Goal: Task Accomplishment & Management: Use online tool/utility

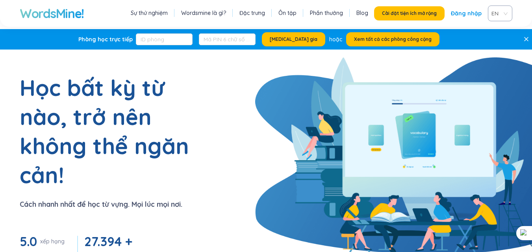
click at [477, 17] on font "Đăng nhập" at bounding box center [466, 13] width 31 height 8
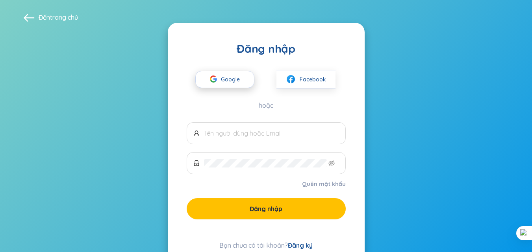
click at [245, 83] on button "Google" at bounding box center [224, 79] width 59 height 17
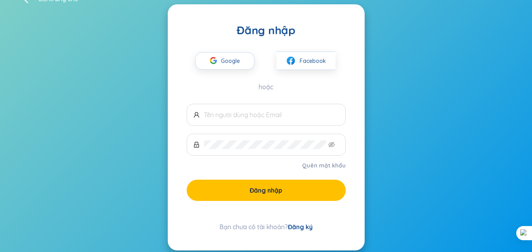
scroll to position [29, 0]
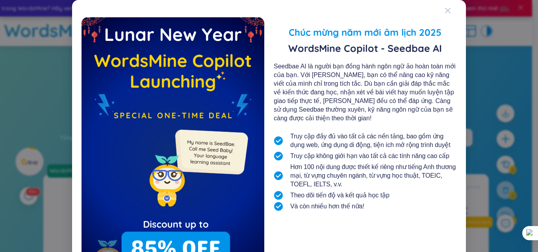
click at [448, 10] on span "Đóng" at bounding box center [454, 10] width 21 height 21
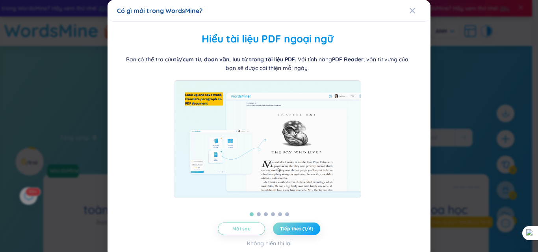
click at [289, 231] on font "Tiếp theo (1/6)" at bounding box center [296, 229] width 33 height 6
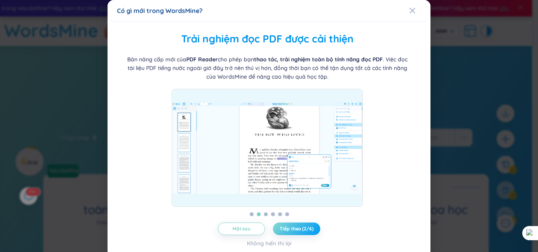
click at [287, 226] on font "Tiếp theo (2/6)" at bounding box center [295, 229] width 33 height 6
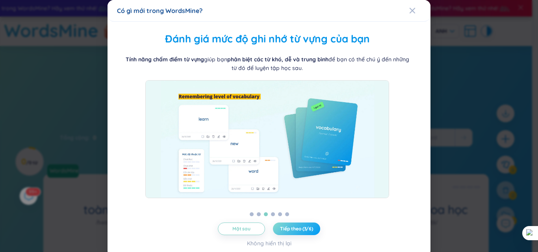
click at [289, 227] on font "Tiếp theo (3/6)" at bounding box center [296, 229] width 33 height 6
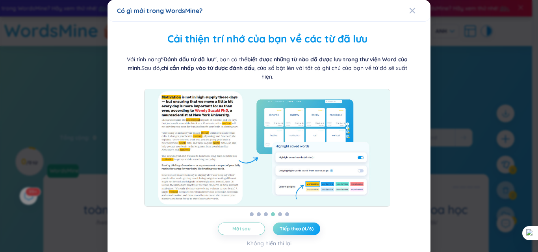
click at [291, 229] on font "Tiếp theo (4/6)" at bounding box center [295, 229] width 33 height 6
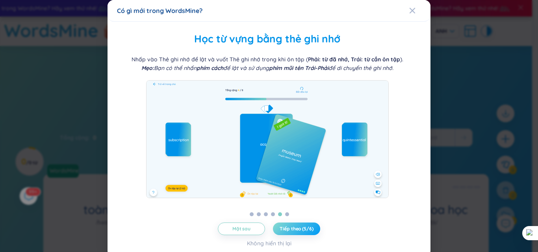
click at [291, 229] on font "Tiếp theo (5/6)" at bounding box center [295, 229] width 33 height 6
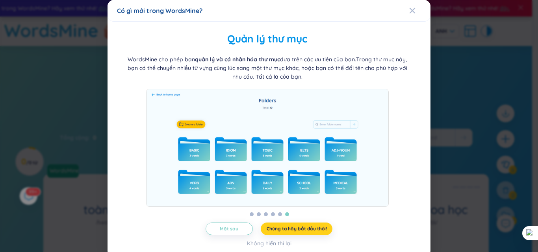
click at [292, 229] on font "Chúng ta hãy bắt đầu thôi!" at bounding box center [296, 229] width 60 height 6
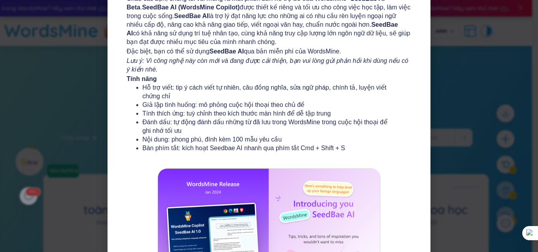
scroll to position [145, 0]
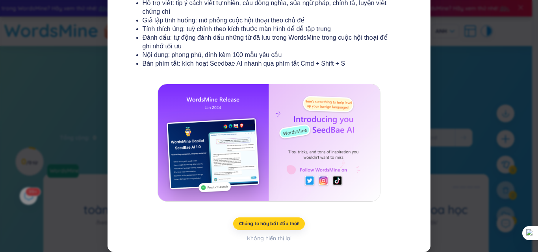
click at [272, 225] on font "Chúng ta hãy bắt đầu thôi!" at bounding box center [269, 224] width 60 height 6
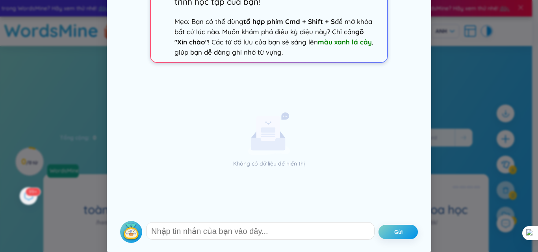
scroll to position [73, 0]
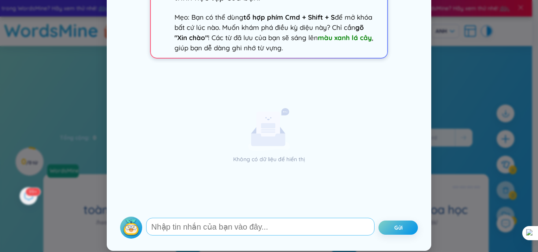
click at [284, 234] on textarea at bounding box center [260, 227] width 228 height 18
click at [124, 233] on img at bounding box center [131, 228] width 22 height 22
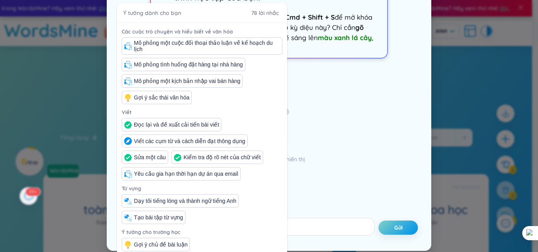
click at [361, 196] on div "Không có dữ liệu để hiển thị" at bounding box center [269, 139] width 298 height 148
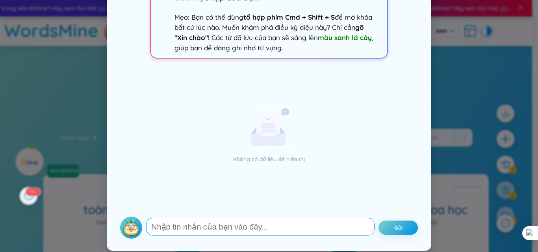
click at [322, 228] on textarea at bounding box center [260, 227] width 228 height 18
type textarea "Xin chào!"
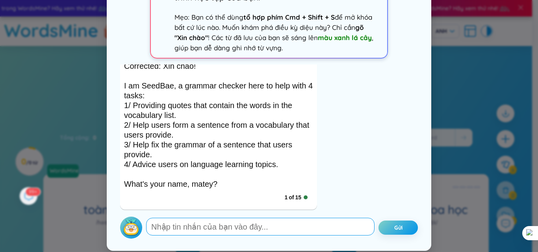
scroll to position [0, 0]
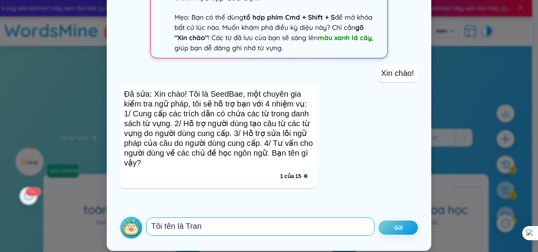
type textarea "Tôi tên là [PERSON_NAME]"
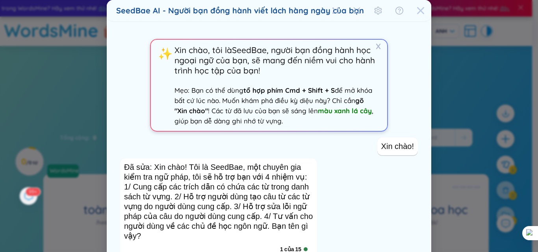
click at [424, 8] on span "Đóng" at bounding box center [420, 10] width 21 height 21
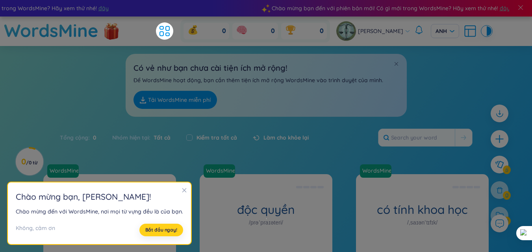
click at [171, 228] on font "Bắt đầu ngay!" at bounding box center [161, 230] width 32 height 6
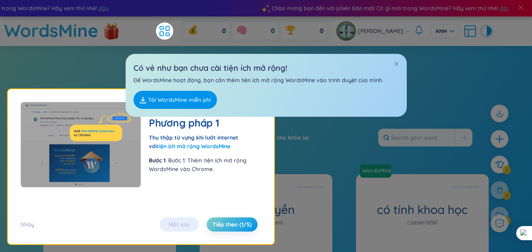
click at [200, 90] on div "Có vẻ như bạn chưa cài tiện ích mở rộng! Để WordsMine hoạt động, bạn cần thêm t…" at bounding box center [266, 85] width 281 height 63
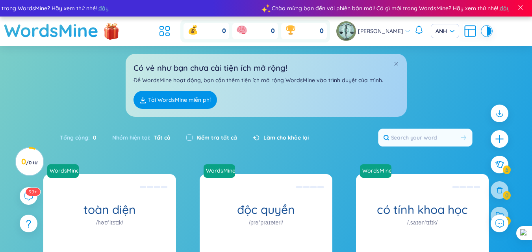
click at [200, 93] on link "Tải WordsMine miễn phí" at bounding box center [174, 100] width 83 height 18
click at [451, 34] on div "ANH" at bounding box center [445, 31] width 28 height 14
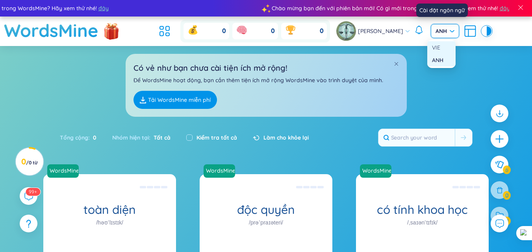
click at [446, 48] on div "VIE" at bounding box center [441, 47] width 19 height 9
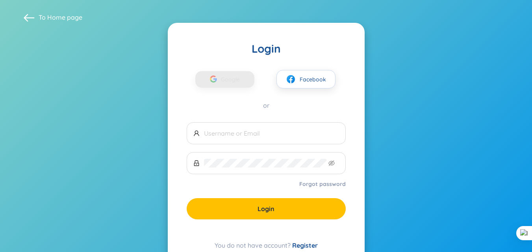
click at [413, 125] on section "To Home page Login Google Facebook or Forgot password Login You do not have acc…" at bounding box center [266, 140] width 532 height 281
click at [244, 85] on button "Google" at bounding box center [224, 79] width 59 height 17
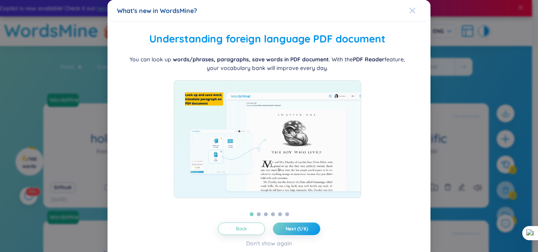
click at [409, 9] on icon "Close" at bounding box center [412, 10] width 6 height 6
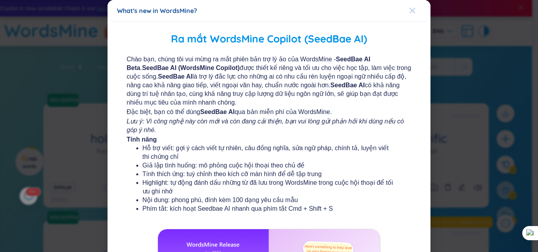
click at [409, 11] on icon "Close" at bounding box center [412, 10] width 6 height 6
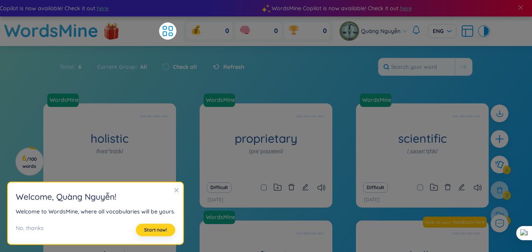
click at [146, 229] on span "Start now!" at bounding box center [155, 230] width 23 height 6
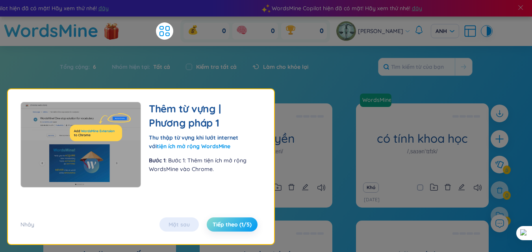
click at [249, 222] on font "Tiếp theo (1/5)" at bounding box center [232, 224] width 39 height 7
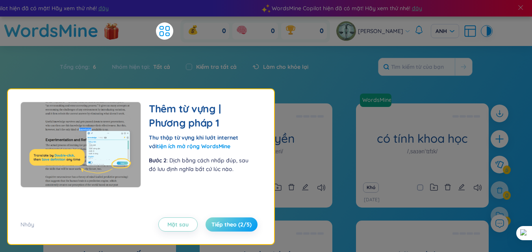
click at [247, 222] on font "Tiếp theo (2/5)" at bounding box center [231, 224] width 40 height 7
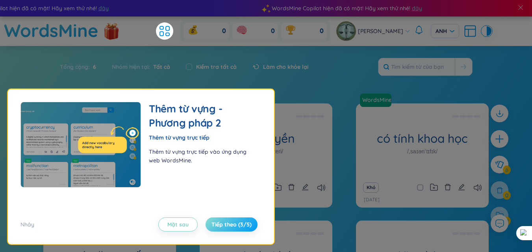
click at [246, 222] on font "Tiếp theo (3/5)" at bounding box center [231, 224] width 40 height 7
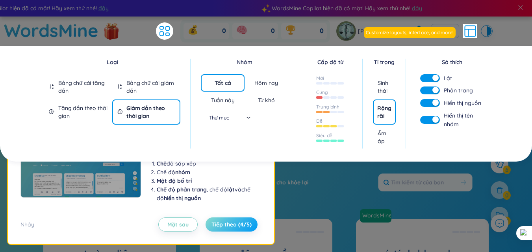
click at [246, 222] on font "Tiếp theo (4/5)" at bounding box center [231, 224] width 40 height 7
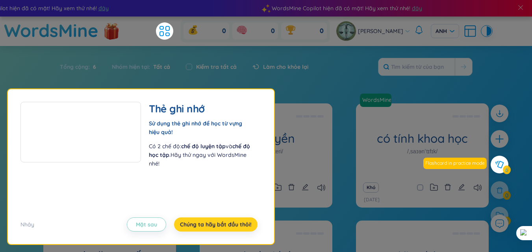
click at [246, 222] on font "Chúng ta hãy bắt đầu thôi!" at bounding box center [216, 224] width 72 height 7
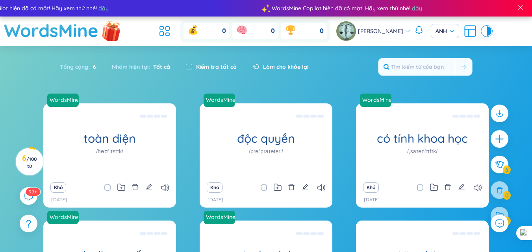
click at [114, 37] on img at bounding box center [112, 30] width 24 height 31
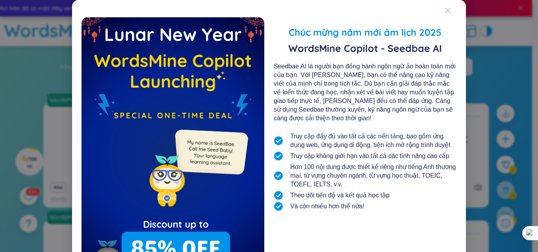
click at [444, 7] on div "Đóng" at bounding box center [447, 10] width 6 height 21
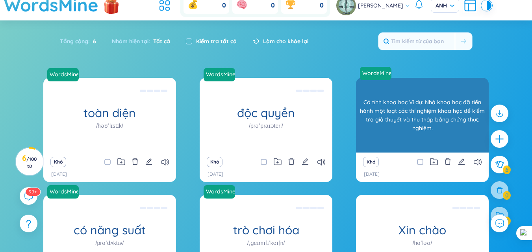
scroll to position [39, 0]
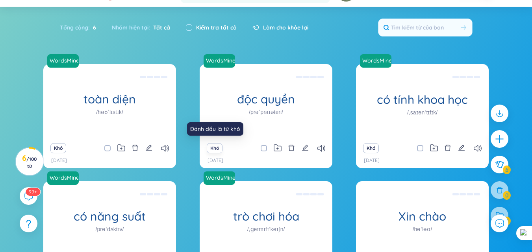
click at [216, 148] on font "Khó" at bounding box center [214, 148] width 9 height 6
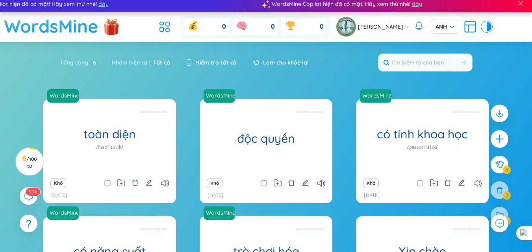
scroll to position [0, 0]
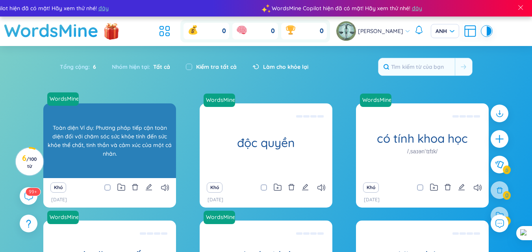
click at [134, 149] on font "Toàn diện Ví dụ: Phương pháp tiếp cận toàn diện đối với chăm sóc sức khỏe tính …" at bounding box center [109, 141] width 125 height 35
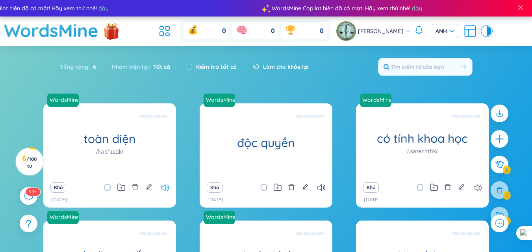
click at [165, 187] on icon at bounding box center [165, 188] width 8 height 7
click at [324, 189] on icon at bounding box center [321, 188] width 8 height 7
click at [478, 189] on icon at bounding box center [478, 188] width 8 height 7
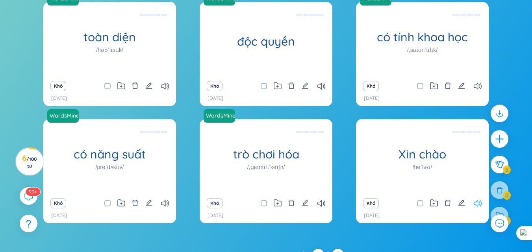
scroll to position [114, 0]
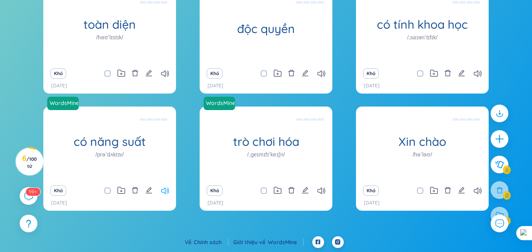
click at [168, 189] on icon at bounding box center [165, 191] width 8 height 7
click at [31, 194] on font "99+" at bounding box center [33, 191] width 9 height 7
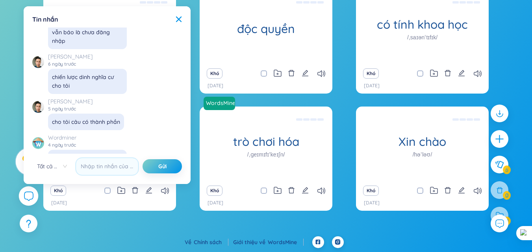
scroll to position [9238, 0]
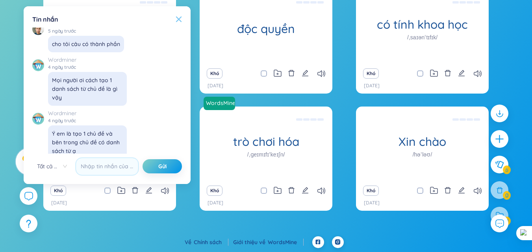
click at [179, 21] on icon at bounding box center [179, 19] width 6 height 6
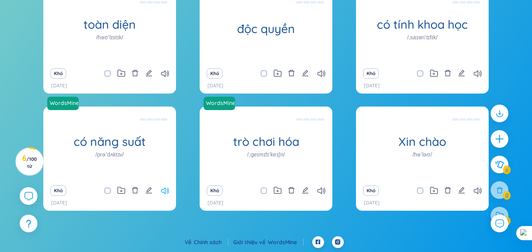
click at [167, 194] on icon at bounding box center [165, 191] width 8 height 7
click at [317, 192] on icon at bounding box center [321, 191] width 8 height 7
click at [324, 198] on div "Khó 27/8/2025" at bounding box center [266, 196] width 133 height 30
click at [322, 188] on icon at bounding box center [321, 191] width 8 height 7
click at [475, 194] on div "Khó" at bounding box center [422, 190] width 125 height 11
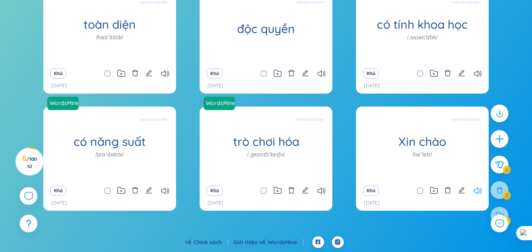
click at [474, 192] on icon at bounding box center [478, 191] width 8 height 7
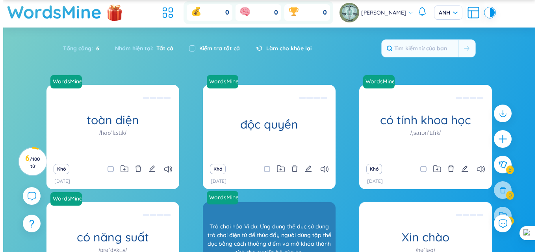
scroll to position [0, 0]
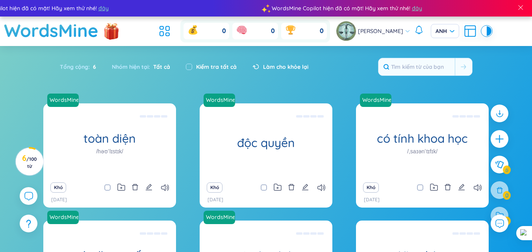
click at [247, 30] on icon at bounding box center [242, 30] width 10 height 8
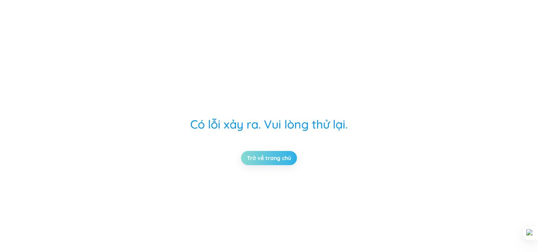
click at [281, 154] on link "Trở về trang chủ" at bounding box center [269, 158] width 44 height 9
click at [278, 156] on link "Trở về trang chủ" at bounding box center [269, 158] width 44 height 9
